Goal: Task Accomplishment & Management: Use online tool/utility

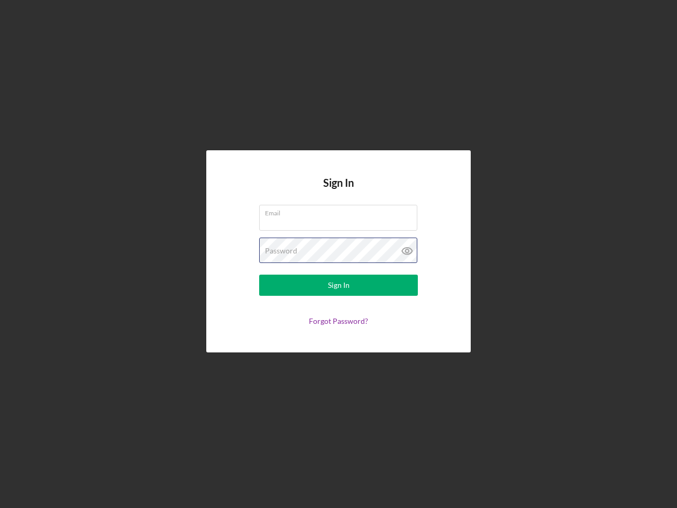
click at [338, 254] on div "Password" at bounding box center [338, 250] width 159 height 26
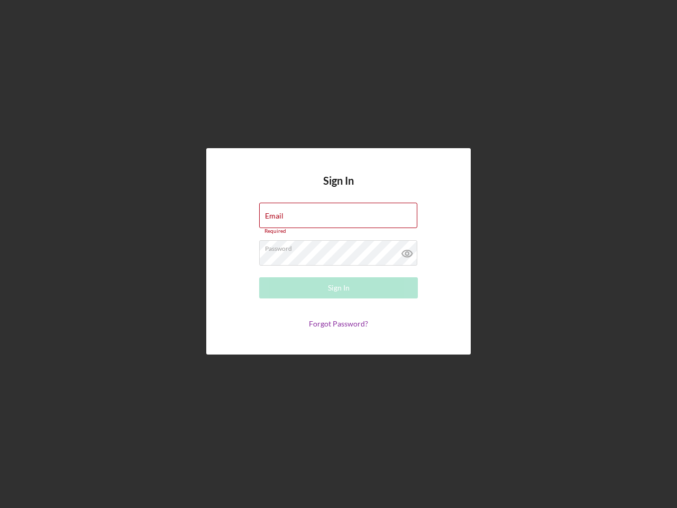
click at [407, 251] on icon at bounding box center [407, 253] width 26 height 26
